Goal: Transaction & Acquisition: Purchase product/service

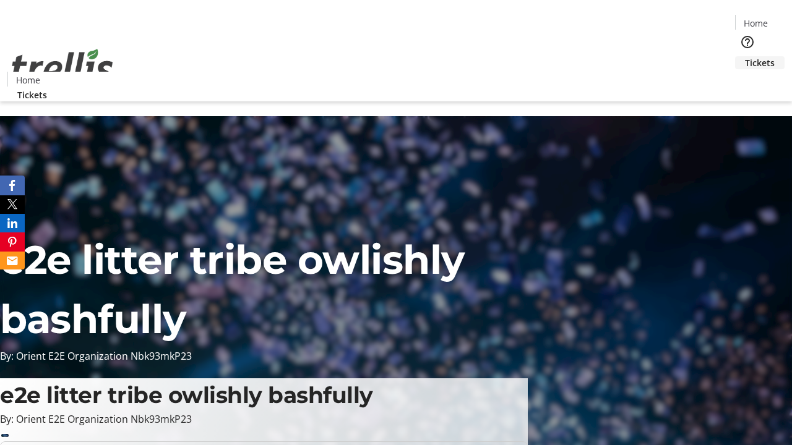
click at [745, 56] on span "Tickets" at bounding box center [760, 62] width 30 height 13
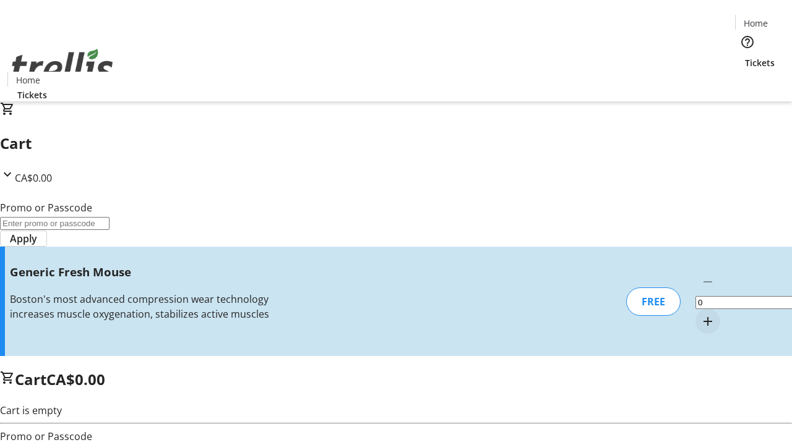
click at [700, 314] on mat-icon "Increment by one" at bounding box center [707, 321] width 15 height 15
type input "1"
